Goal: Information Seeking & Learning: Learn about a topic

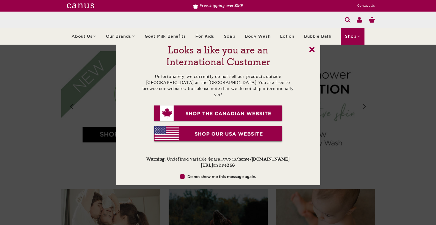
click at [312, 50] on link "x" at bounding box center [312, 50] width 6 height 6
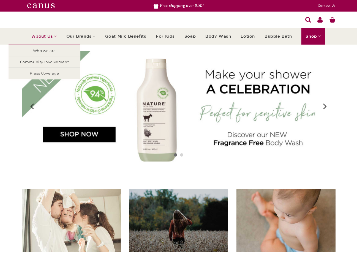
click at [47, 40] on link "About Us" at bounding box center [44, 36] width 25 height 16
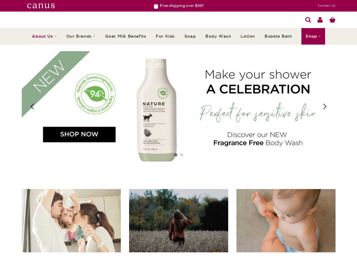
click at [44, 39] on link "About Us" at bounding box center [44, 36] width 25 height 16
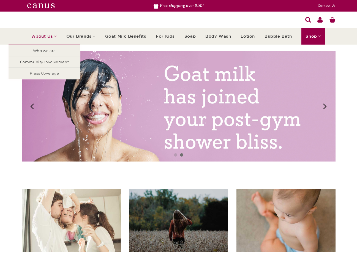
click at [51, 37] on link "About Us" at bounding box center [44, 36] width 25 height 16
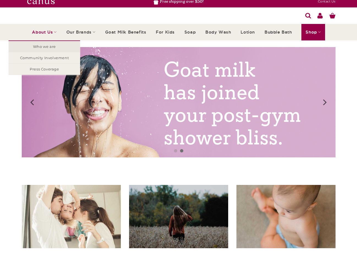
click at [46, 48] on link "Who we are" at bounding box center [45, 46] width 72 height 11
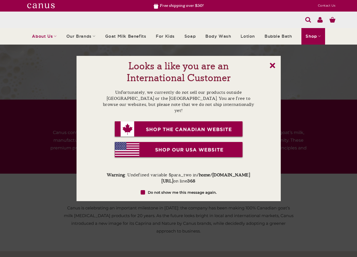
click at [273, 65] on link "x" at bounding box center [273, 66] width 6 height 6
click at [272, 64] on link "x" at bounding box center [273, 66] width 6 height 6
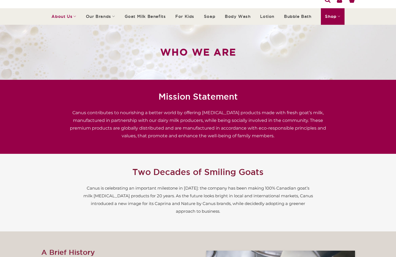
scroll to position [21, 0]
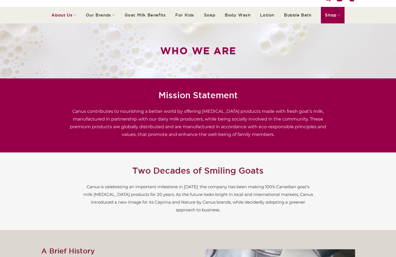
click at [60, 111] on div "Mission Statement Canus contributes to nourishing a better world by offering sk…" at bounding box center [198, 116] width 314 height 58
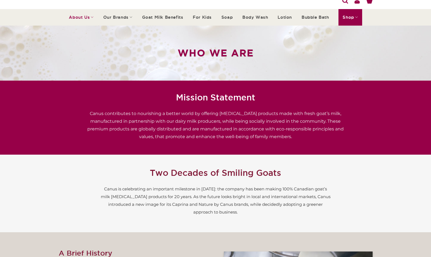
scroll to position [0, 0]
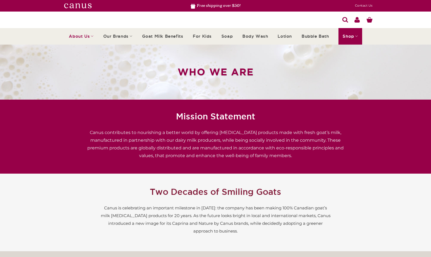
click at [76, 4] on img at bounding box center [78, 5] width 28 height 5
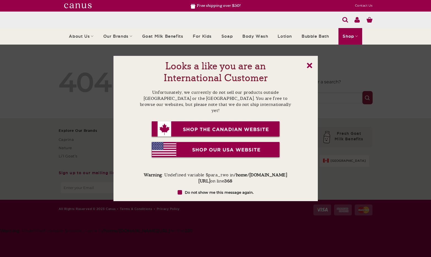
drag, startPoint x: 304, startPoint y: 66, endPoint x: 309, endPoint y: 66, distance: 4.4
click at [304, 66] on div "Looks a like you are an International Customer Unfortunately, we currently do n…" at bounding box center [215, 128] width 204 height 145
drag, startPoint x: 309, startPoint y: 66, endPoint x: 332, endPoint y: 54, distance: 26.3
click at [309, 66] on link "x" at bounding box center [309, 66] width 6 height 6
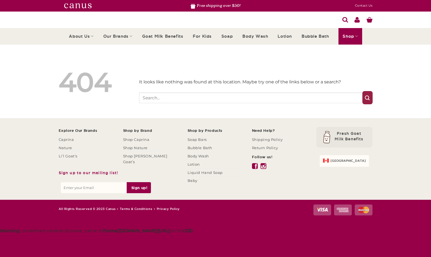
click at [352, 40] on link "Shop" at bounding box center [349, 36] width 23 height 16
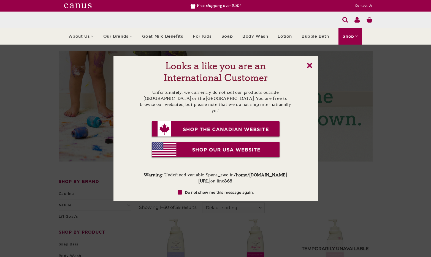
click at [310, 64] on link "x" at bounding box center [309, 66] width 6 height 6
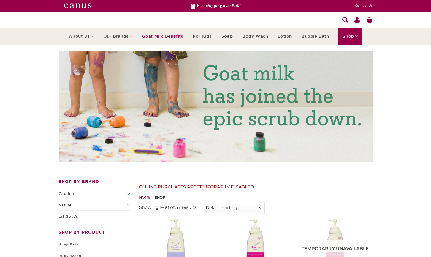
click at [158, 38] on link "Goat Milk Benefits" at bounding box center [162, 36] width 41 height 15
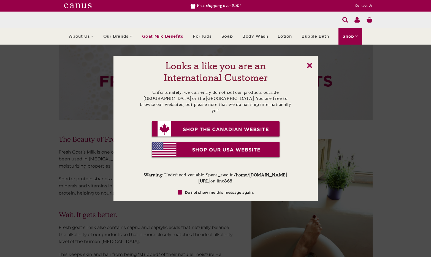
click at [311, 65] on link "x" at bounding box center [309, 66] width 6 height 6
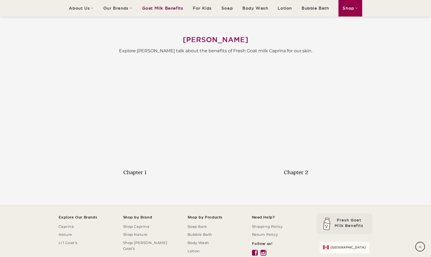
scroll to position [392, 0]
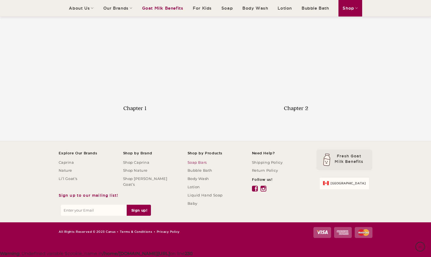
click at [204, 162] on link "Soap Bars" at bounding box center [196, 162] width 19 height 8
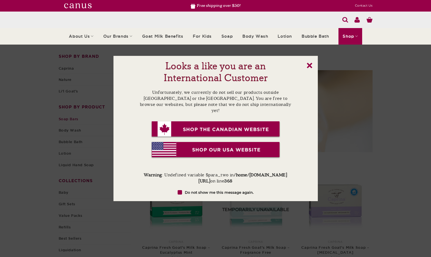
drag, startPoint x: 310, startPoint y: 65, endPoint x: 366, endPoint y: 84, distance: 58.8
click at [310, 65] on link "x" at bounding box center [309, 66] width 6 height 6
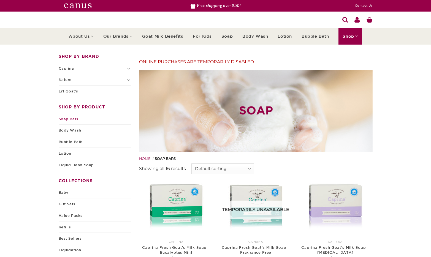
click at [74, 73] on li "Caprina Soap Body Wash Bubble Bath Body Milk Liquid Hand Soap Liquid Hand Soap …" at bounding box center [95, 68] width 72 height 11
click at [127, 68] on icon "Toggle" at bounding box center [128, 68] width 3 height 6
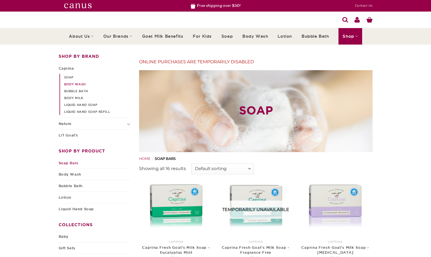
click at [76, 83] on link "Body Wash" at bounding box center [74, 84] width 21 height 7
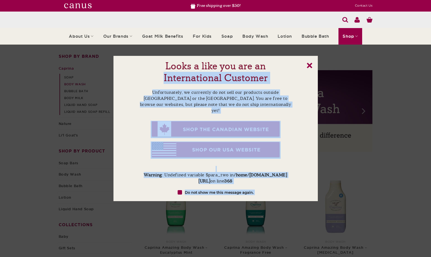
click at [308, 64] on div "Looks a like you are an International Customer Unfortunately, we currently do n…" at bounding box center [215, 128] width 204 height 145
click at [309, 64] on link "x" at bounding box center [309, 66] width 6 height 6
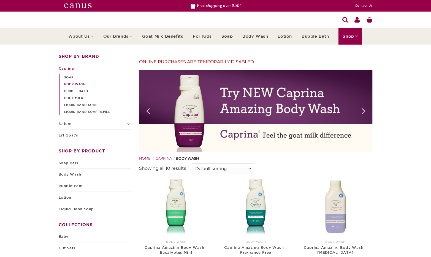
click at [389, 25] on div "Search for:" at bounding box center [215, 20] width 431 height 17
click at [79, 7] on img at bounding box center [78, 5] width 28 height 5
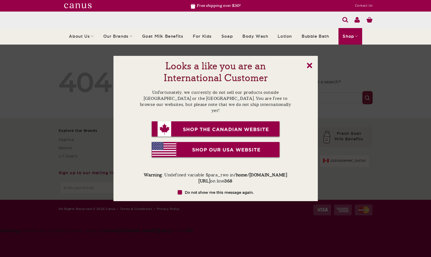
drag, startPoint x: 309, startPoint y: 66, endPoint x: 357, endPoint y: 42, distance: 53.4
click at [309, 66] on link "x" at bounding box center [309, 66] width 6 height 6
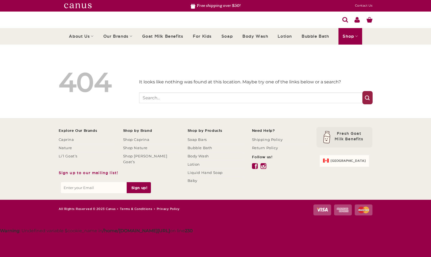
click at [368, 21] on icon at bounding box center [369, 20] width 6 height 6
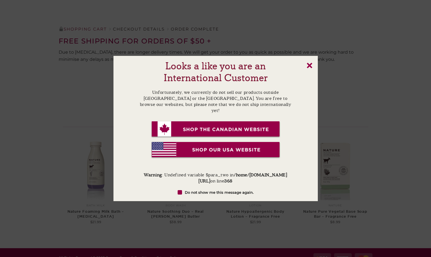
drag, startPoint x: 310, startPoint y: 63, endPoint x: 376, endPoint y: 65, distance: 66.6
click at [310, 63] on link "x" at bounding box center [309, 66] width 6 height 6
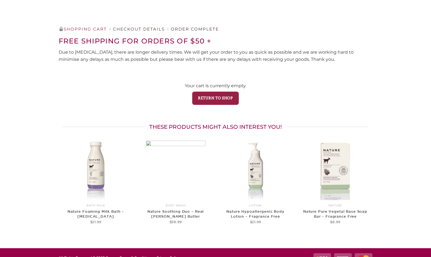
drag, startPoint x: 225, startPoint y: 96, endPoint x: 240, endPoint y: 95, distance: 14.9
click at [225, 96] on link "Return to shop" at bounding box center [215, 98] width 46 height 13
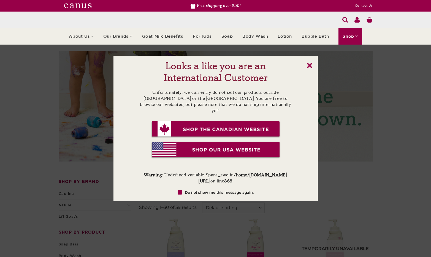
drag, startPoint x: 308, startPoint y: 66, endPoint x: 169, endPoint y: 62, distance: 138.2
click at [308, 66] on link "x" at bounding box center [309, 66] width 6 height 6
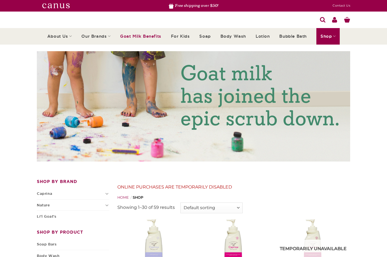
click at [136, 37] on link "Goat Milk Benefits" at bounding box center [140, 36] width 41 height 15
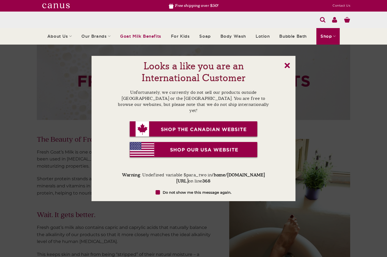
click at [288, 66] on link "x" at bounding box center [288, 66] width 6 height 6
